Goal: Information Seeking & Learning: Learn about a topic

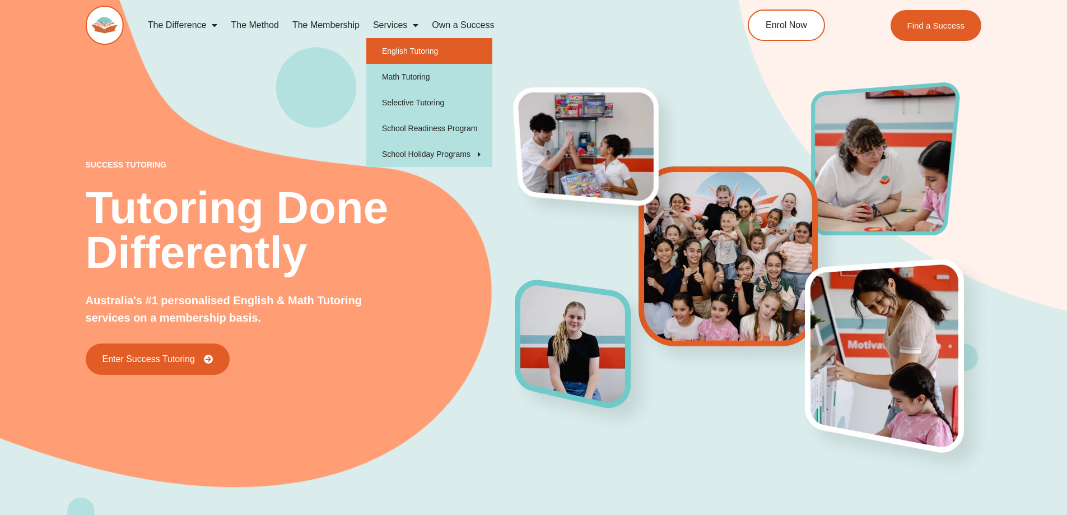
click at [431, 50] on link "English Tutoring" at bounding box center [429, 51] width 126 height 26
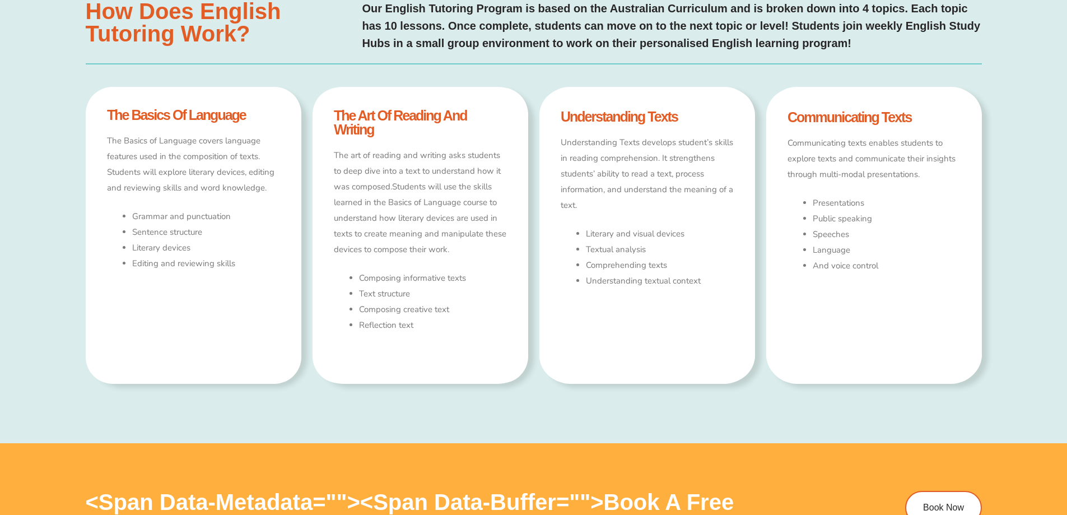
click at [176, 124] on div "the basics of language The Basics of Language covers language features used in …" at bounding box center [194, 235] width 216 height 297
click at [199, 188] on p "The Basics of Language covers language features used in the composition of text…" at bounding box center [193, 164] width 172 height 62
drag, startPoint x: 203, startPoint y: 252, endPoint x: 206, endPoint y: 280, distance: 28.2
click at [202, 252] on li "Literary devices" at bounding box center [205, 248] width 147 height 16
type input "*"
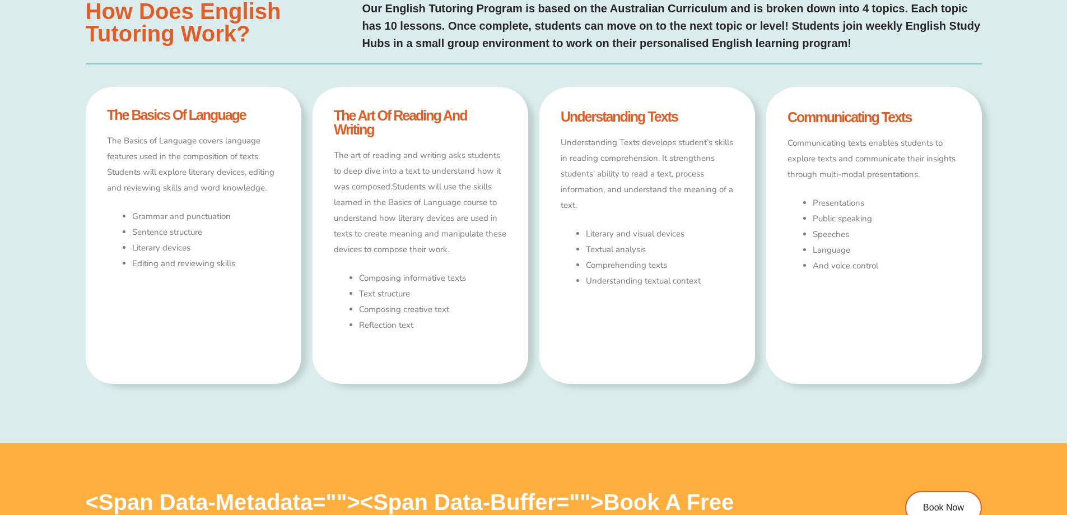
scroll to position [6, 0]
